Goal: Navigation & Orientation: Go to known website

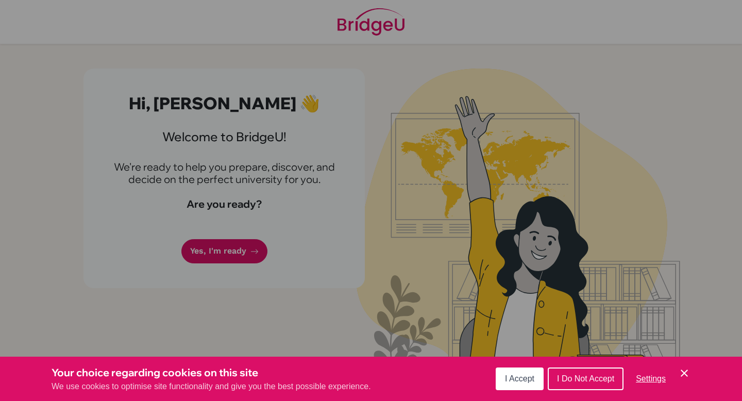
click at [573, 379] on span "I Do Not Accept" at bounding box center [585, 378] width 57 height 9
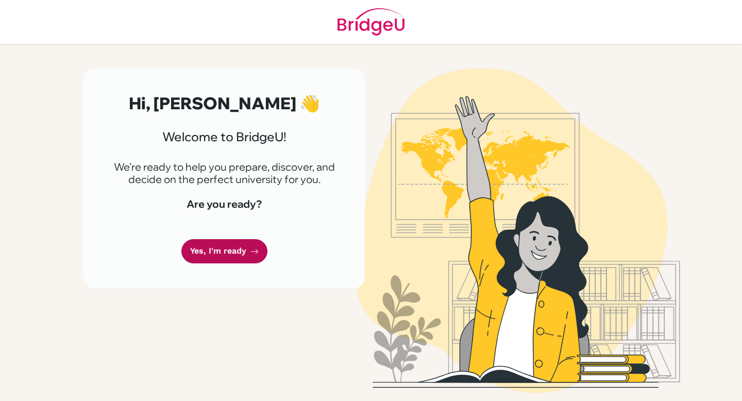
click at [222, 253] on link "Yes, I'm ready" at bounding box center [224, 251] width 86 height 24
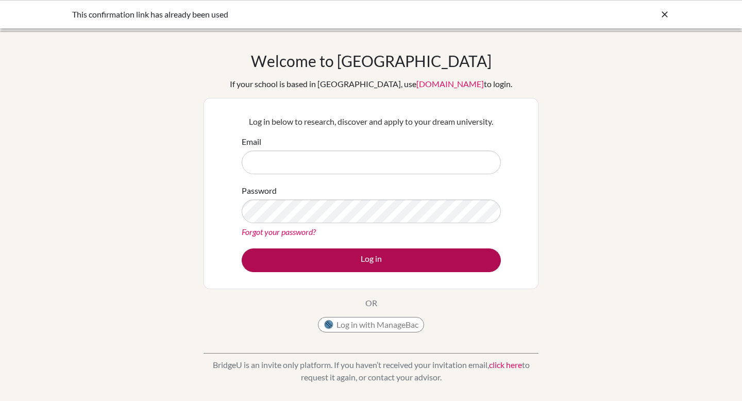
type input "[EMAIL_ADDRESS][DOMAIN_NAME]"
click at [259, 269] on button "Log in" at bounding box center [371, 260] width 259 height 24
